Goal: Information Seeking & Learning: Learn about a topic

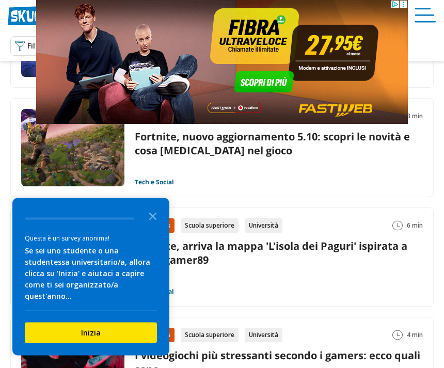
scroll to position [1085, 0]
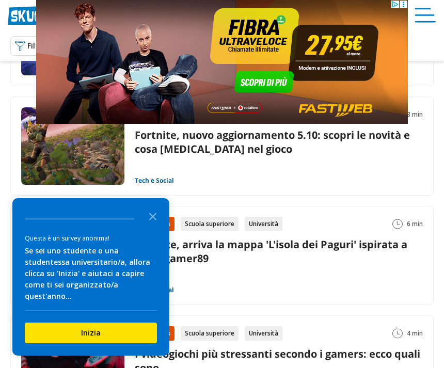
click at [152, 220] on polygon "Close the survey" at bounding box center [153, 217] width 8 height 8
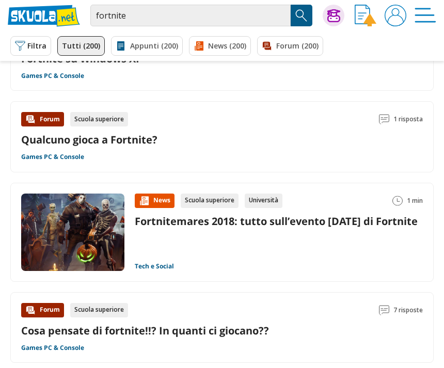
scroll to position [151, 0]
click at [296, 229] on div "Fortnitemares 2018: tutto sull’evento Halloween di Fortnite" at bounding box center [279, 222] width 288 height 14
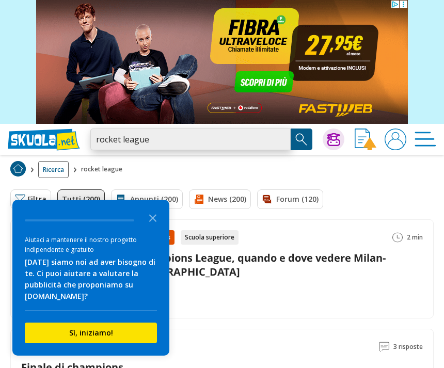
click at [278, 137] on input "rocket league" at bounding box center [190, 140] width 200 height 22
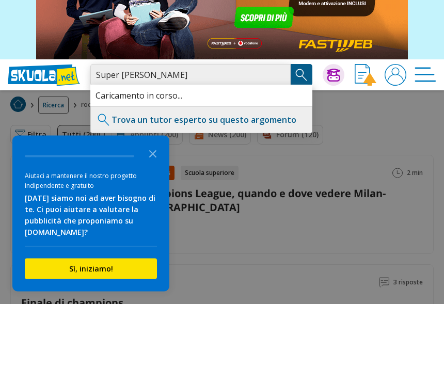
type input "Super Mario"
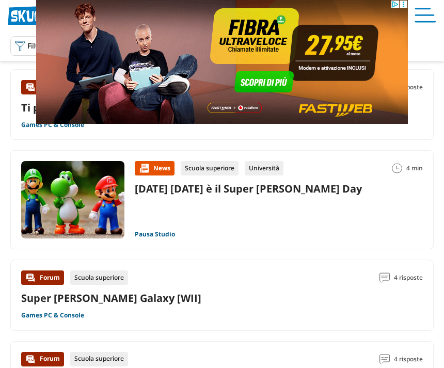
scroll to position [103, 0]
click at [310, 207] on div "News Scuola superiore Università 4 min [DATE] [DATE] è il Super [PERSON_NAME] D…" at bounding box center [279, 199] width 288 height 77
